Goal: Task Accomplishment & Management: Manage account settings

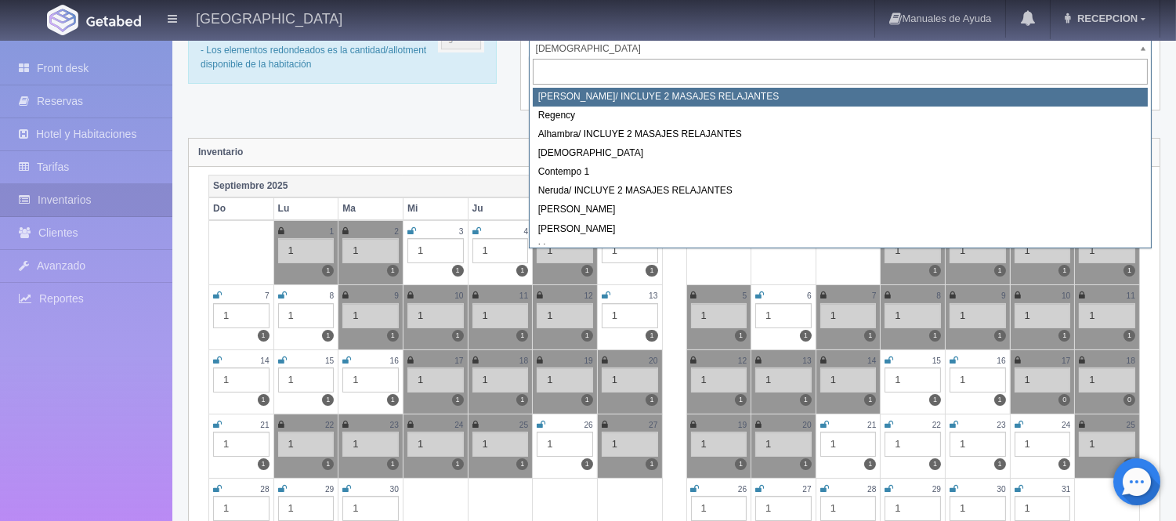
select select "717"
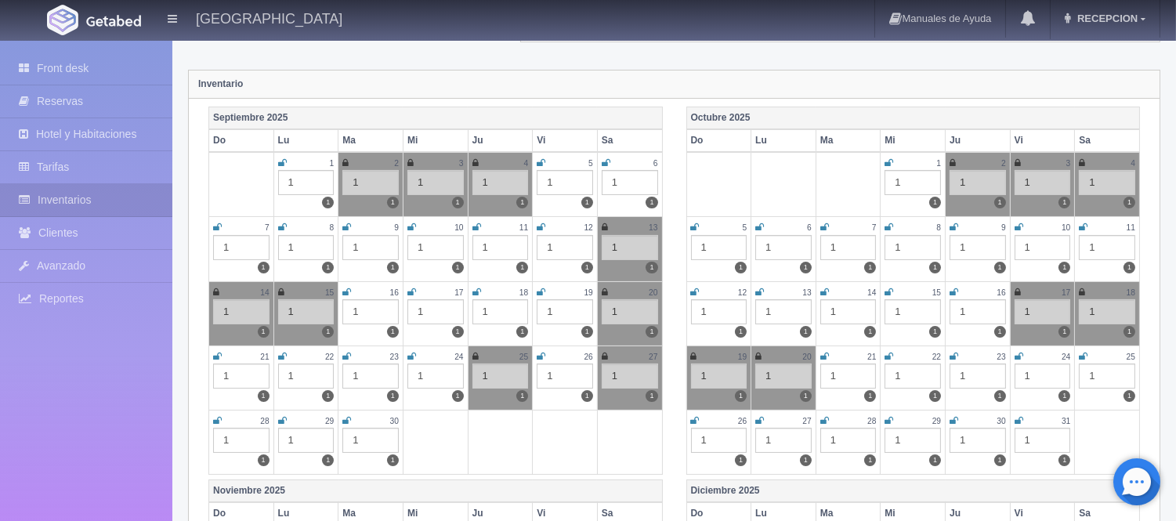
scroll to position [174, 0]
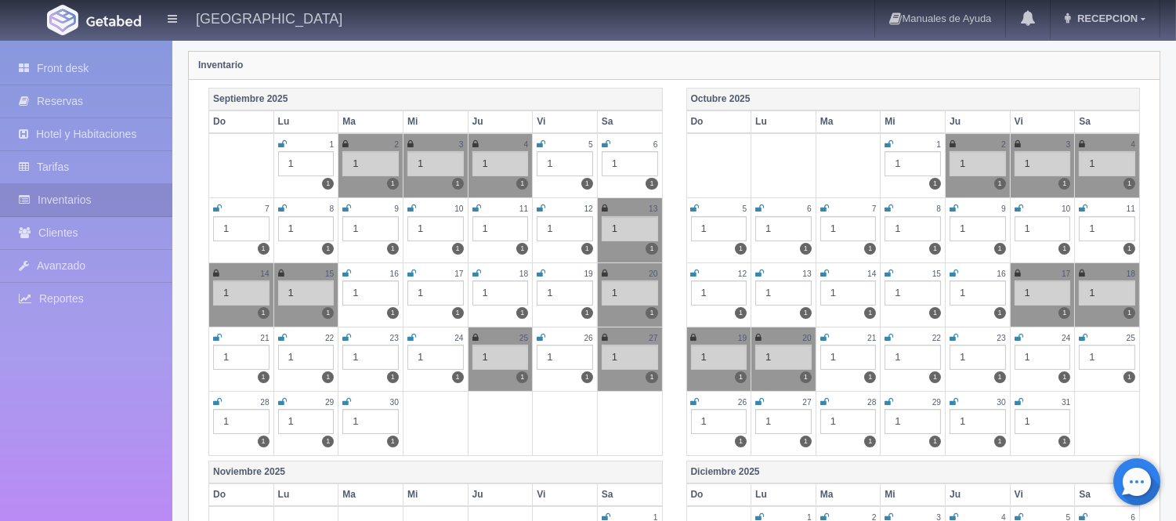
click at [820, 206] on icon at bounding box center [824, 208] width 9 height 9
click at [893, 206] on icon at bounding box center [888, 208] width 9 height 9
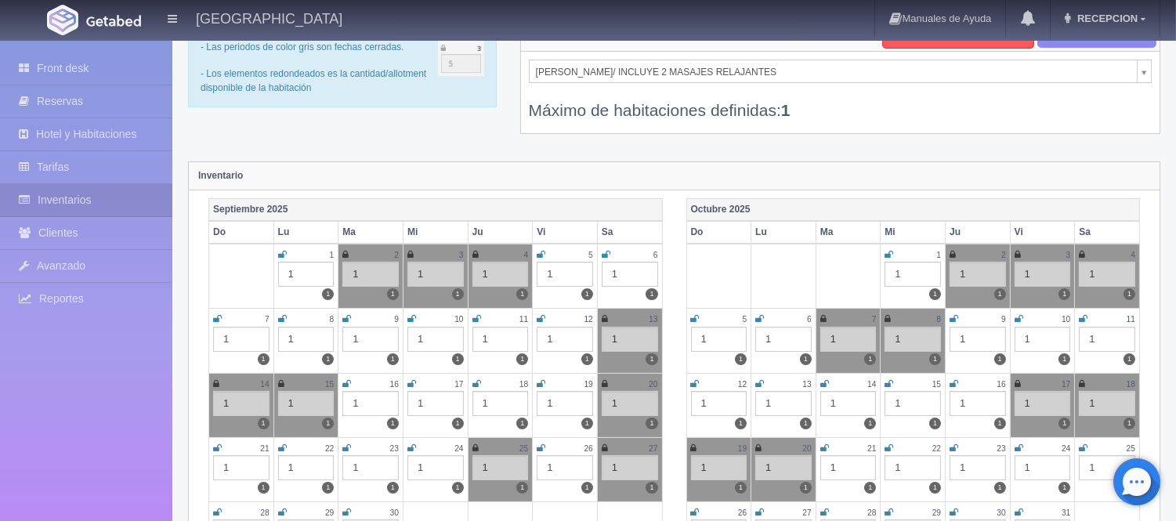
scroll to position [0, 0]
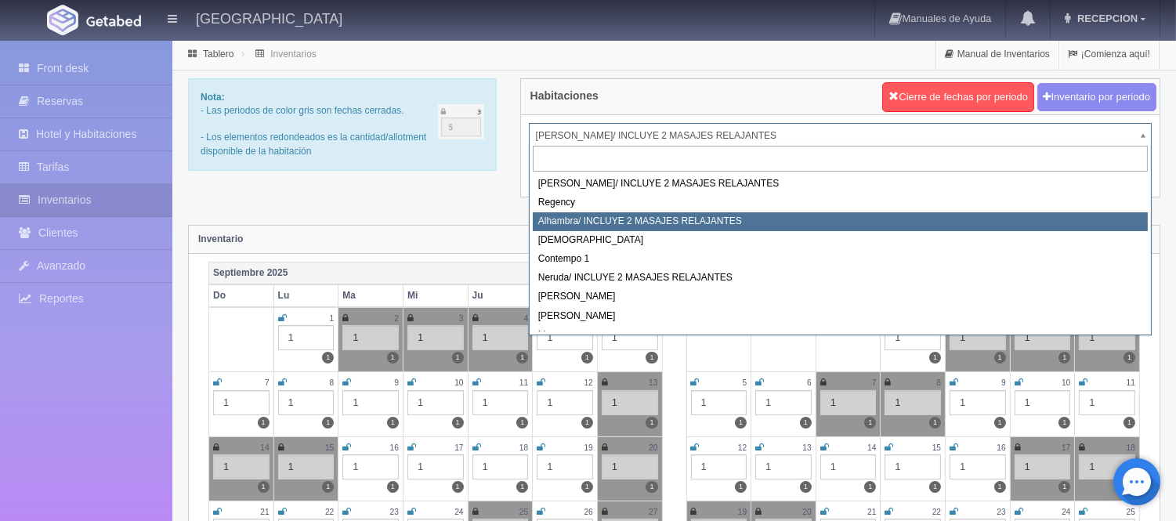
select select "719"
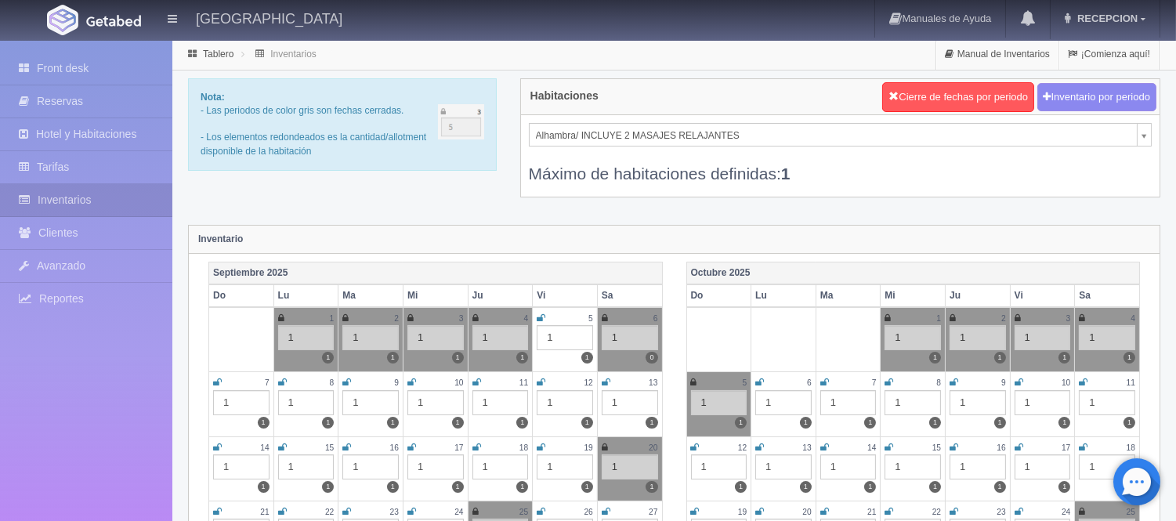
click at [825, 384] on icon at bounding box center [824, 382] width 9 height 9
click at [887, 380] on icon at bounding box center [888, 382] width 9 height 9
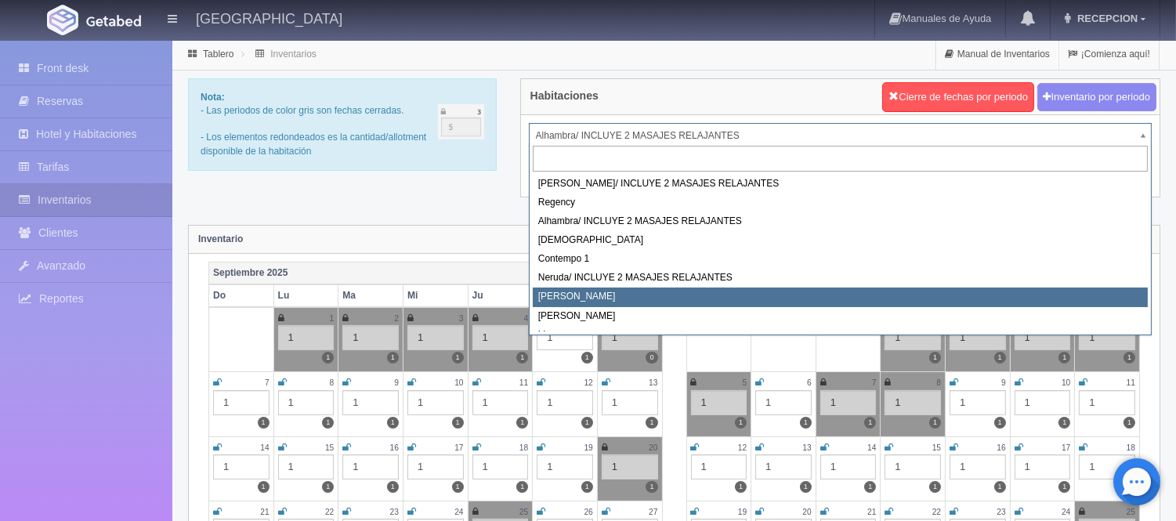
select select "723"
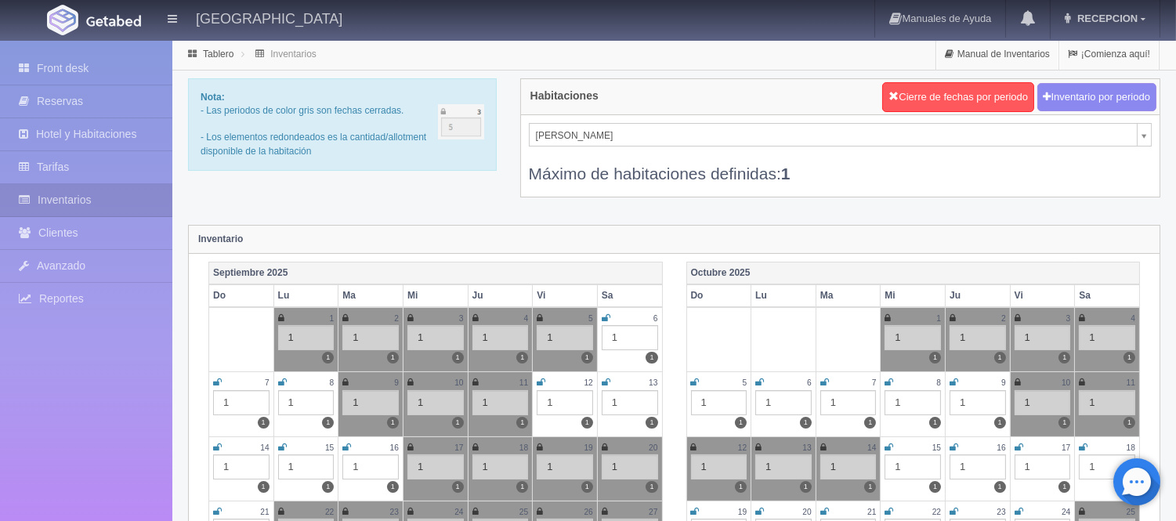
click at [822, 378] on icon at bounding box center [824, 382] width 9 height 9
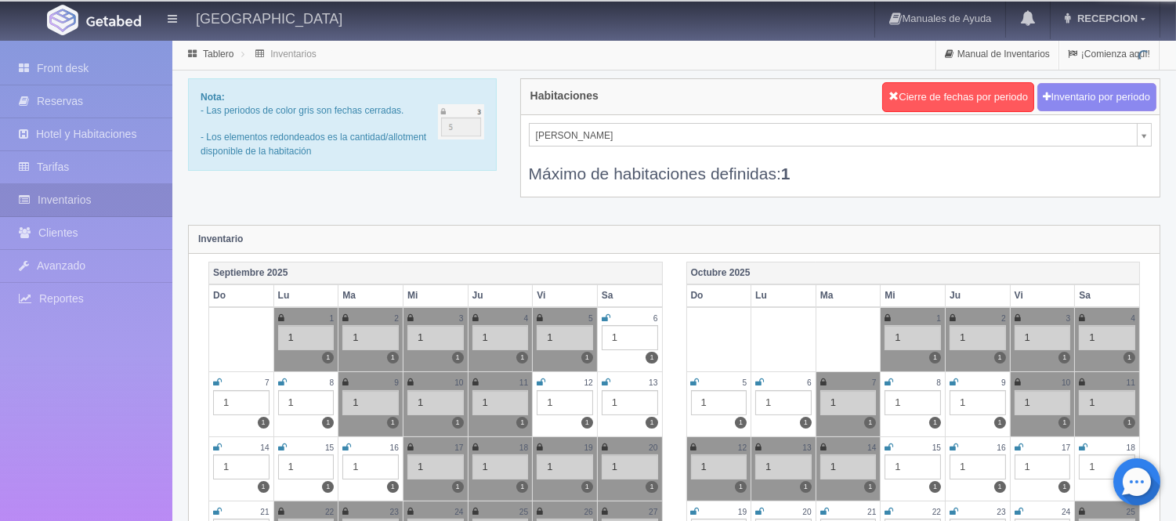
click at [887, 384] on icon at bounding box center [888, 382] width 9 height 9
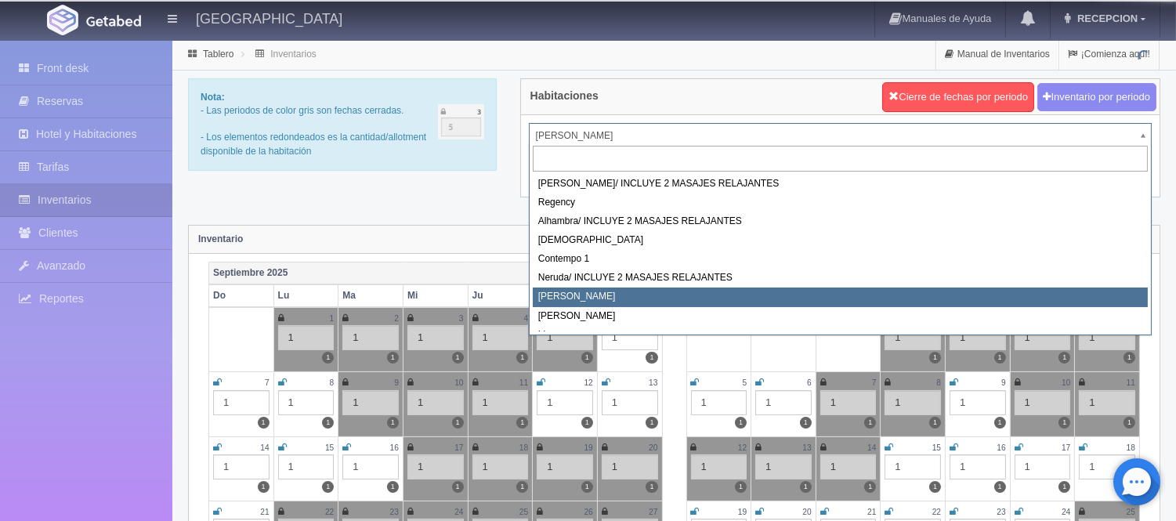
drag, startPoint x: 586, startPoint y: 129, endPoint x: 597, endPoint y: 162, distance: 34.7
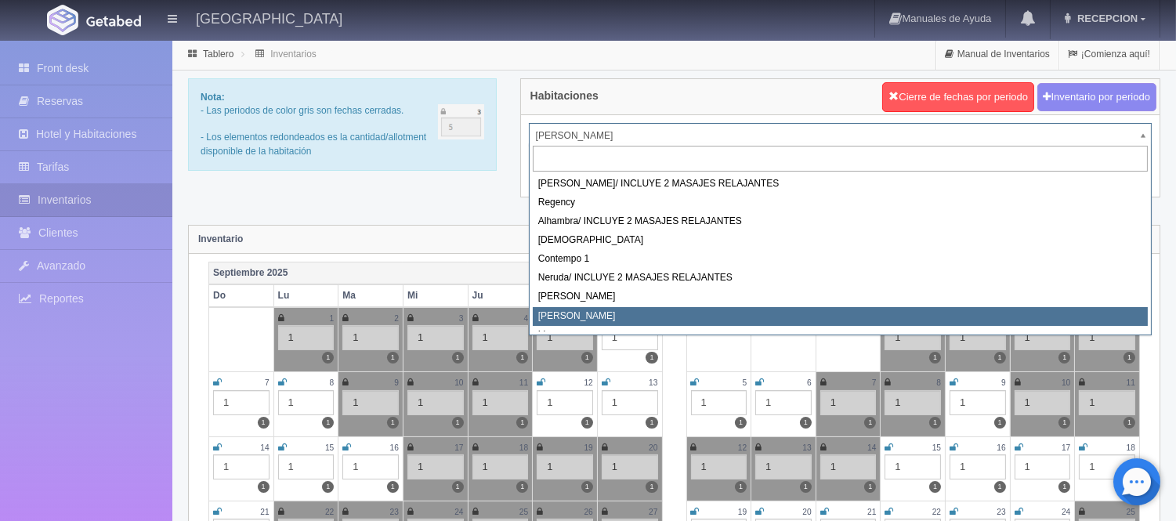
select select "724"
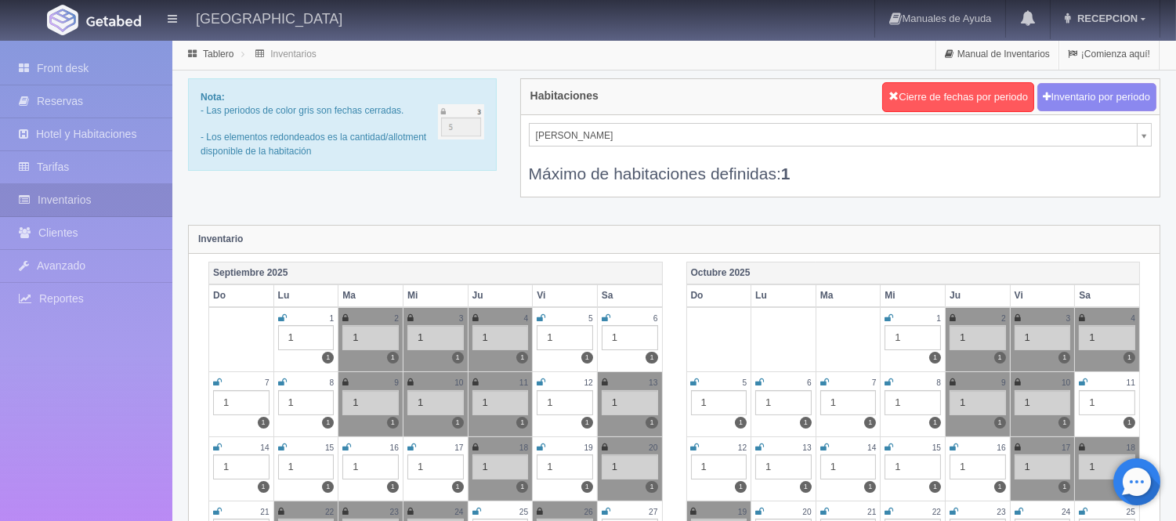
click at [825, 381] on icon at bounding box center [824, 382] width 9 height 9
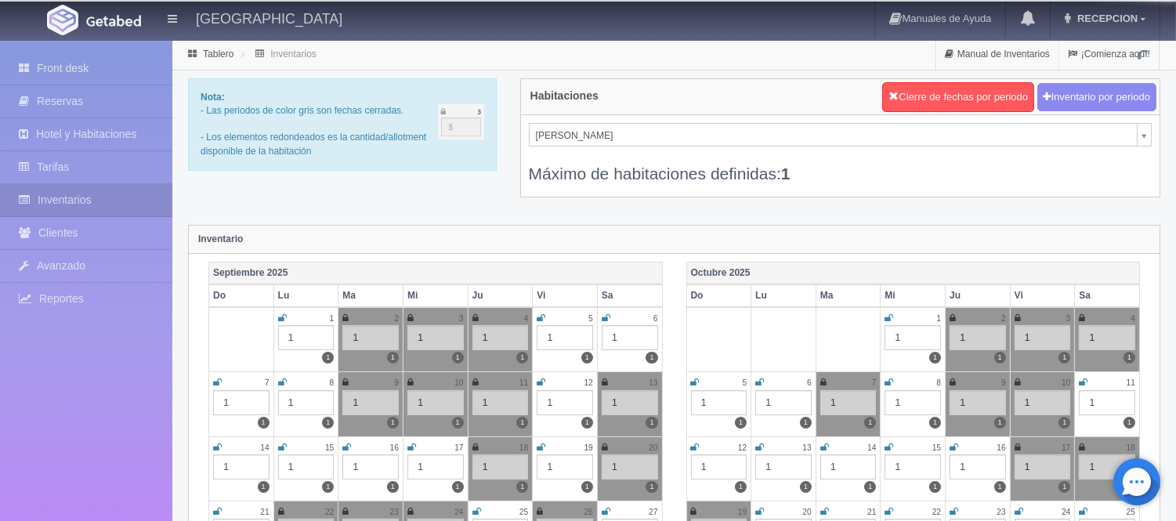
click at [891, 381] on icon at bounding box center [888, 382] width 9 height 9
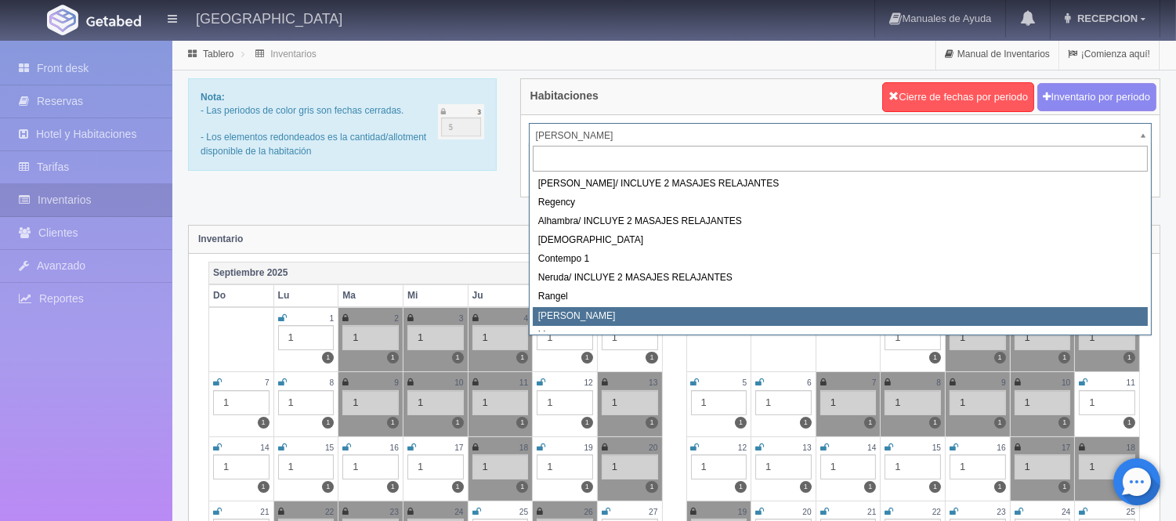
drag, startPoint x: 675, startPoint y: 129, endPoint x: 675, endPoint y: 161, distance: 31.3
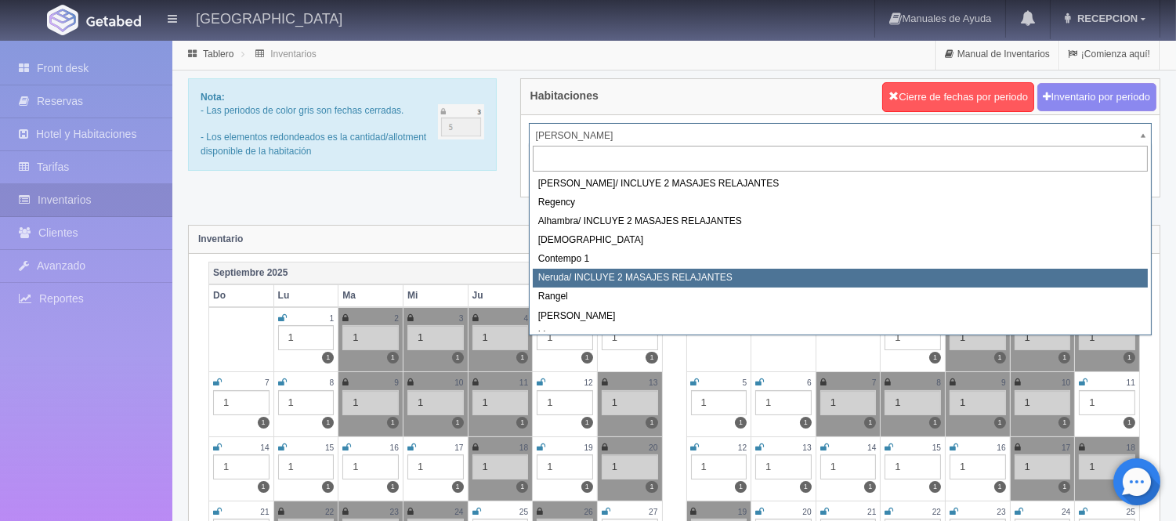
scroll to position [89, 0]
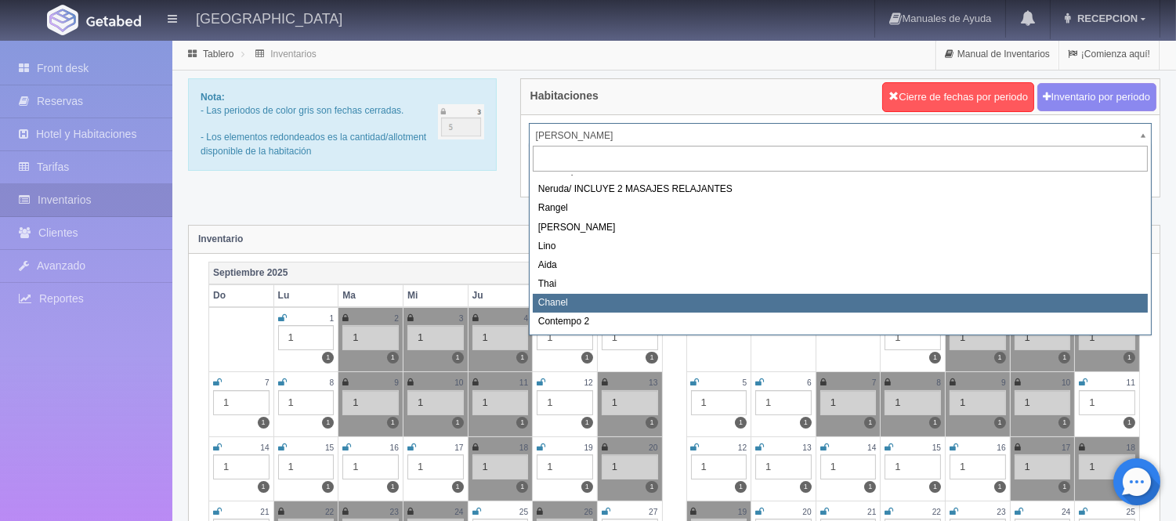
select select "728"
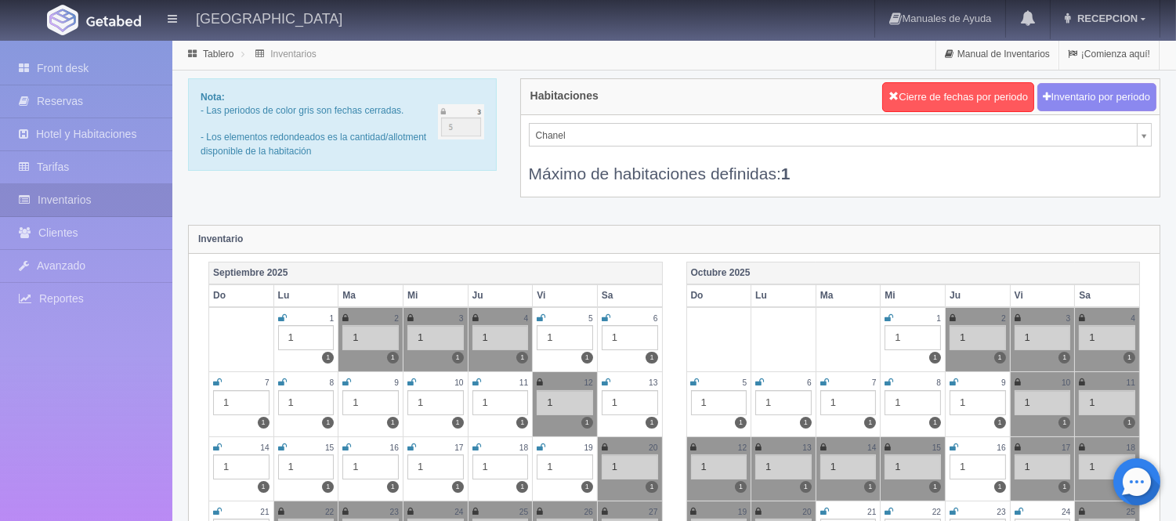
drag, startPoint x: 825, startPoint y: 379, endPoint x: 844, endPoint y: 378, distance: 18.1
click at [828, 378] on icon at bounding box center [824, 382] width 9 height 9
click at [887, 380] on icon at bounding box center [888, 382] width 9 height 9
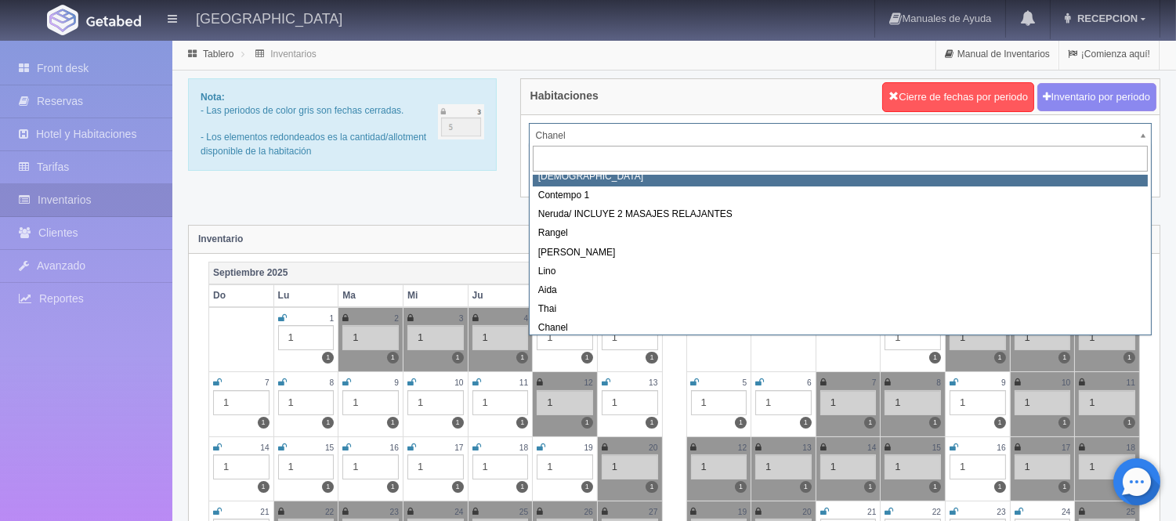
scroll to position [56, 0]
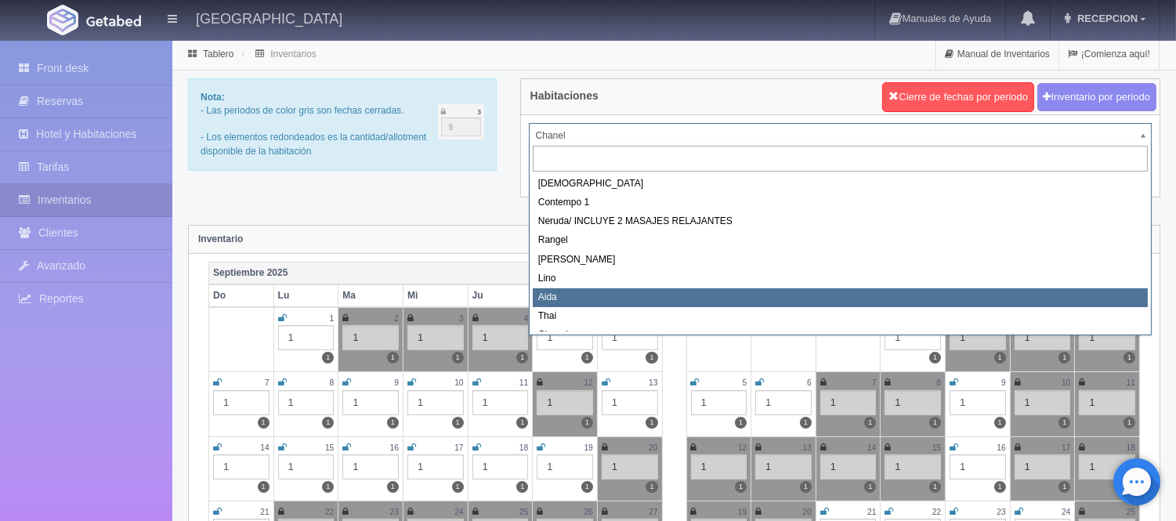
select select "726"
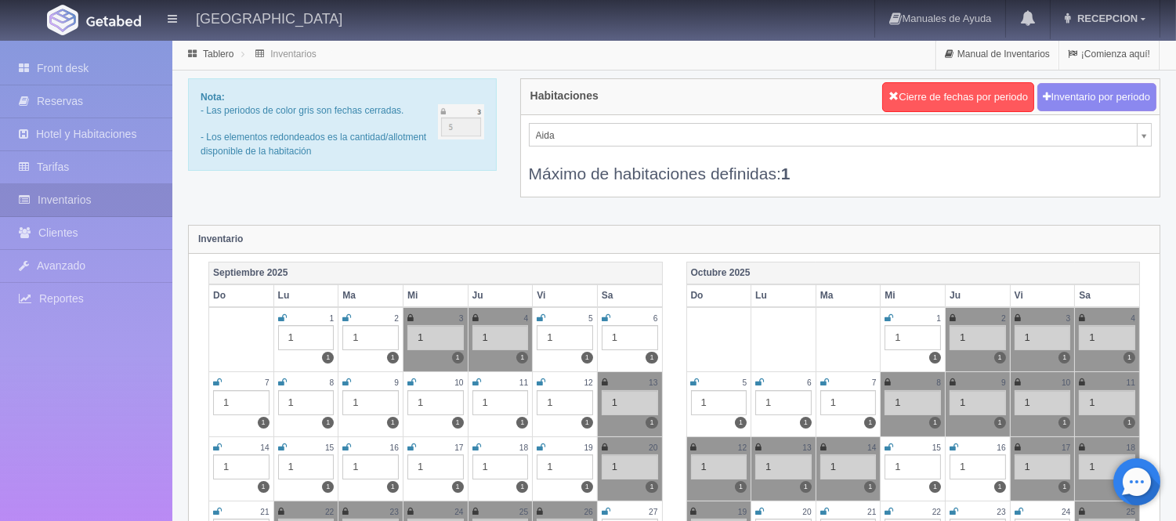
click at [826, 380] on icon at bounding box center [824, 382] width 9 height 9
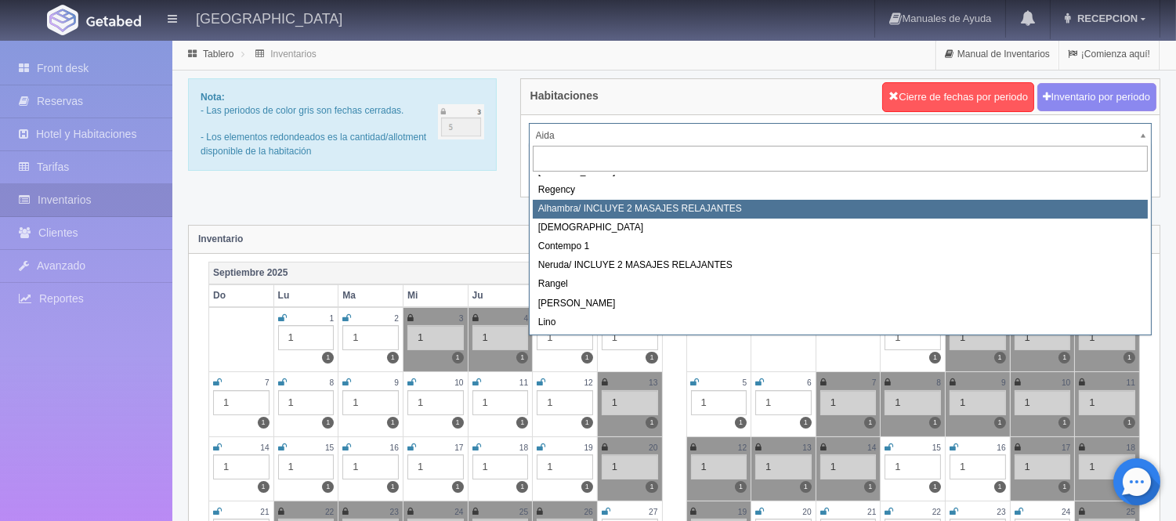
scroll to position [0, 0]
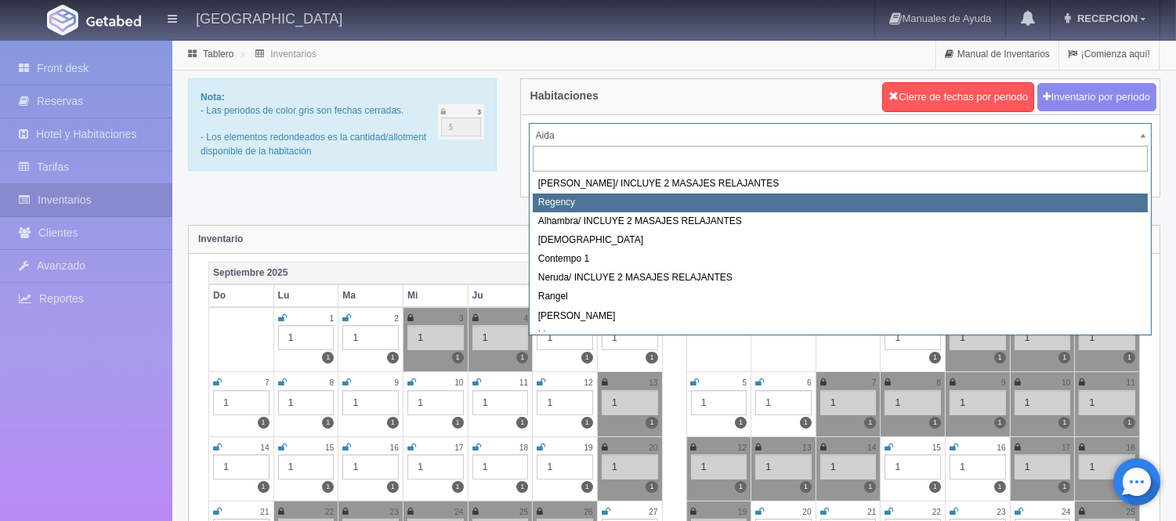
select select "718"
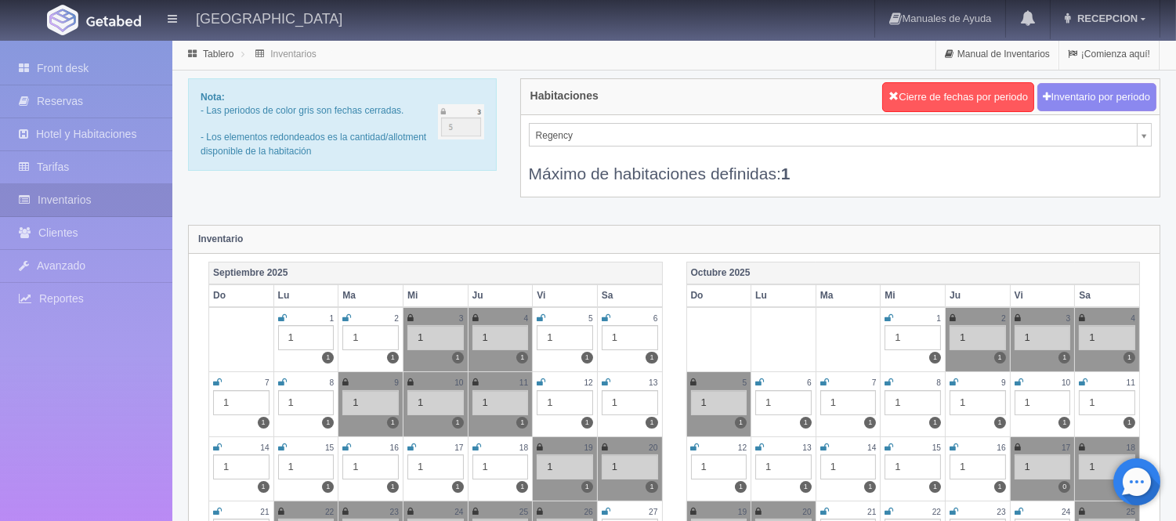
click at [822, 380] on icon at bounding box center [824, 382] width 9 height 9
click at [889, 379] on icon at bounding box center [888, 382] width 9 height 9
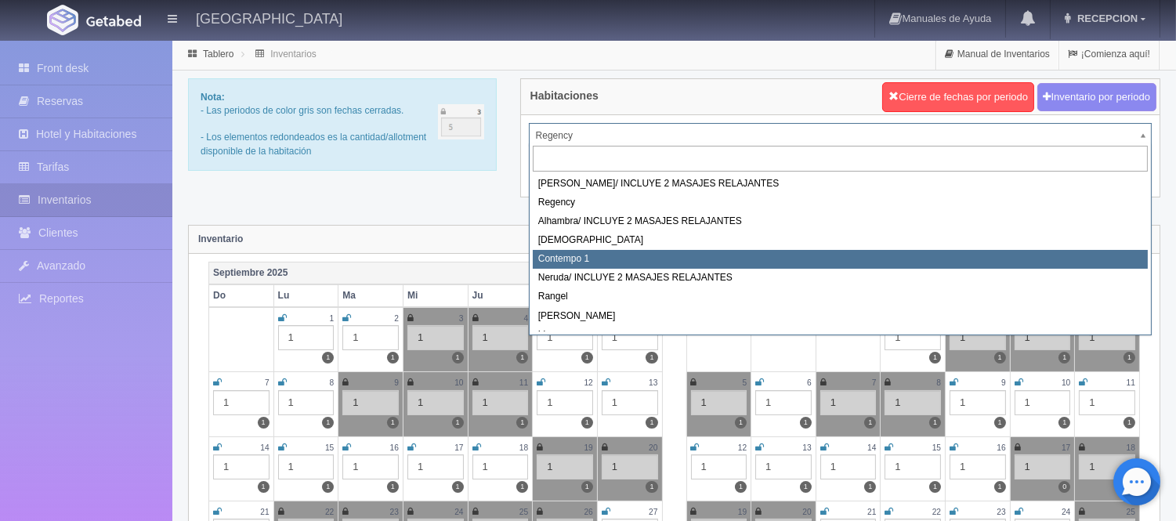
select select "721"
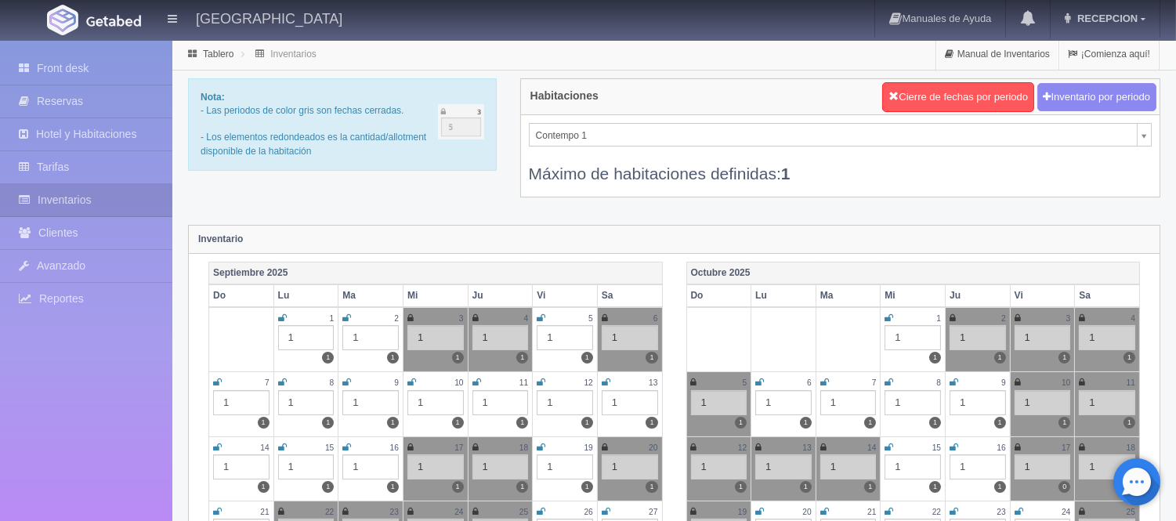
click at [825, 380] on icon at bounding box center [824, 382] width 9 height 9
click at [889, 380] on icon at bounding box center [888, 382] width 9 height 9
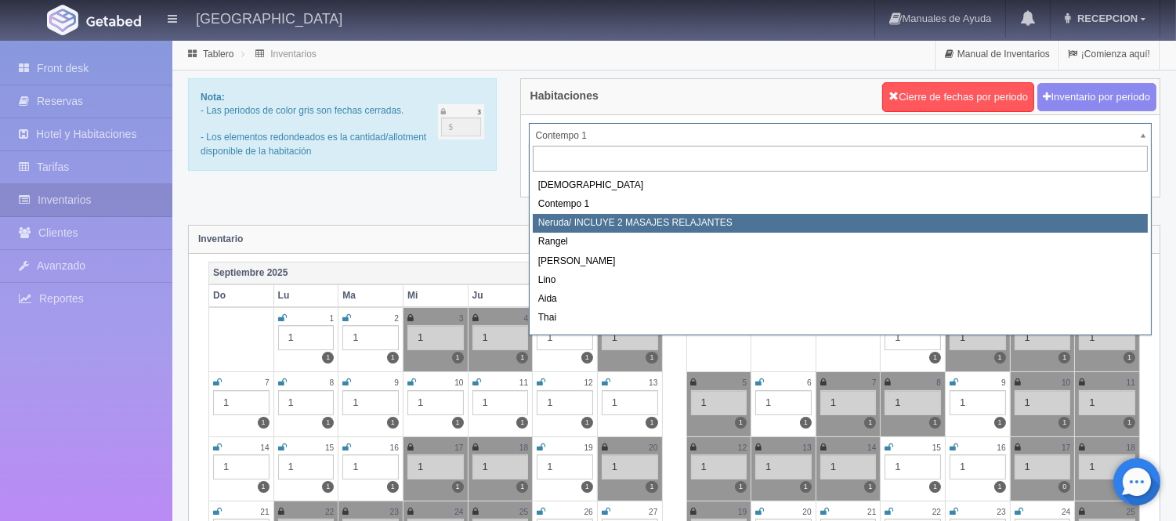
scroll to position [89, 0]
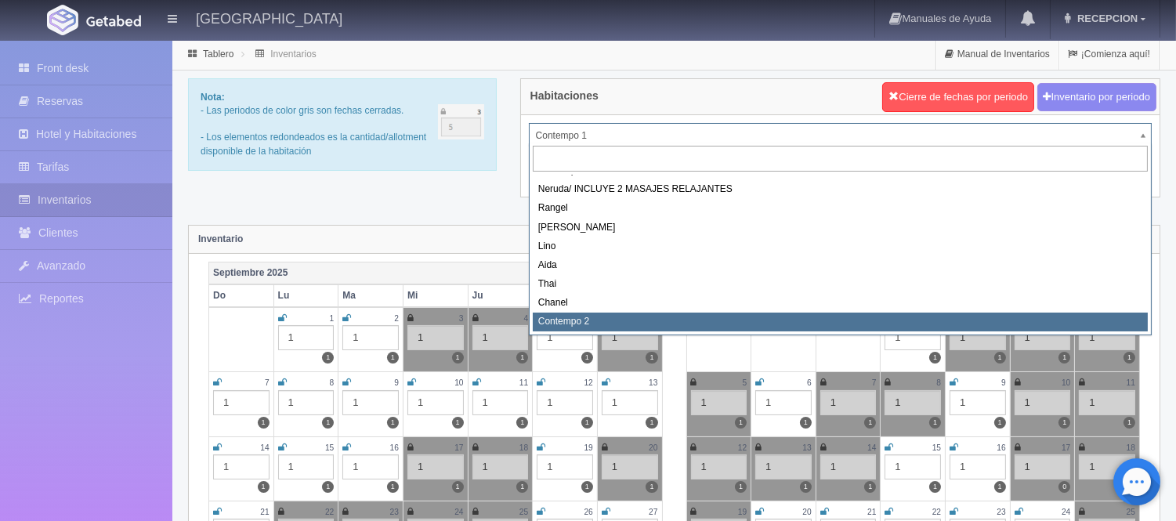
select select "2044"
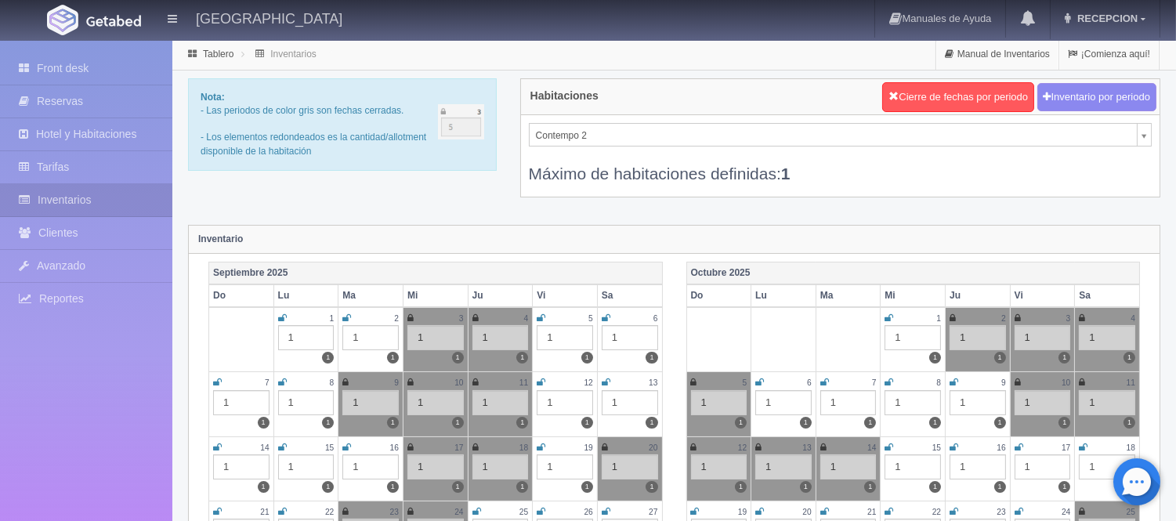
click at [825, 380] on icon at bounding box center [824, 382] width 9 height 9
click at [887, 379] on icon at bounding box center [888, 382] width 9 height 9
